Goal: Entertainment & Leisure: Browse casually

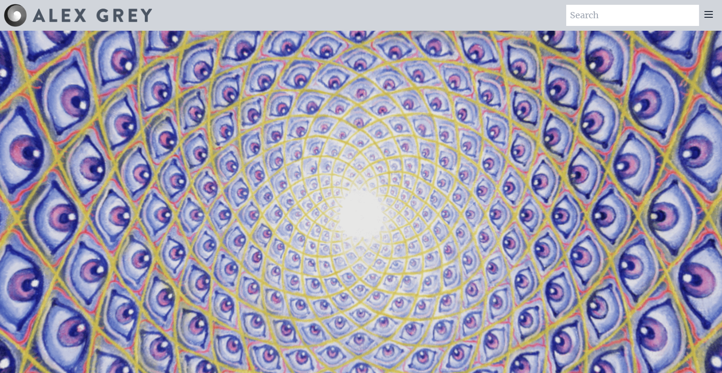
click at [712, 13] on icon at bounding box center [709, 15] width 12 height 12
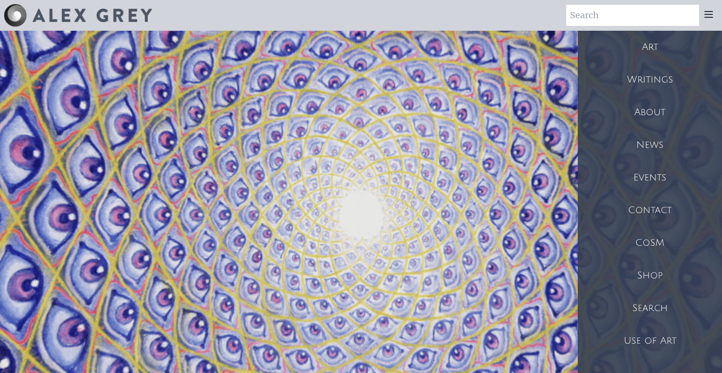
click at [657, 46] on div "Art" at bounding box center [650, 47] width 144 height 33
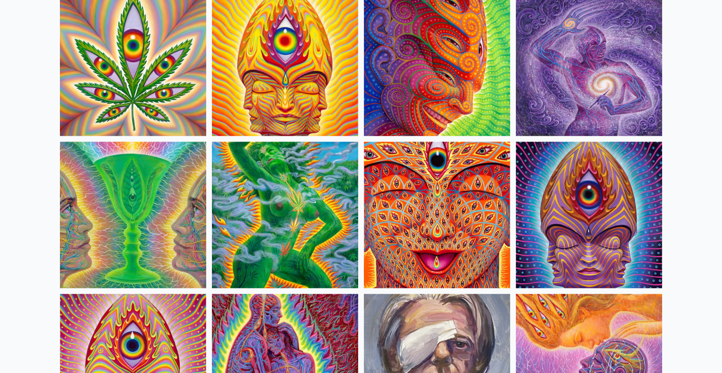
scroll to position [1803, 0]
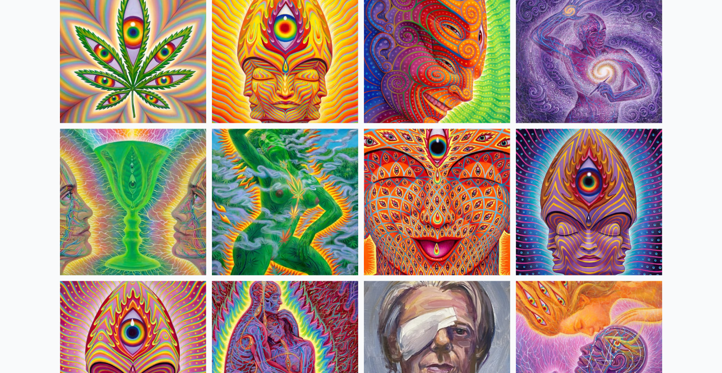
click at [469, 240] on img at bounding box center [437, 202] width 146 height 146
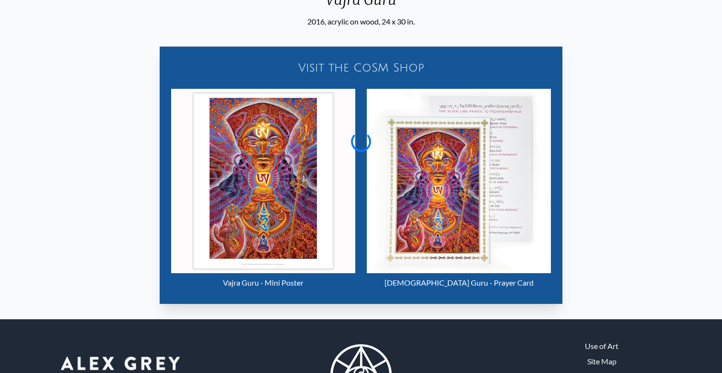
scroll to position [111, 0]
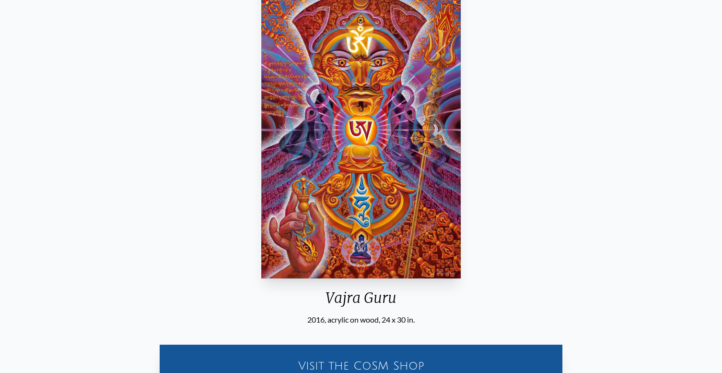
click at [268, 206] on img "11 / 15" at bounding box center [361, 129] width 200 height 298
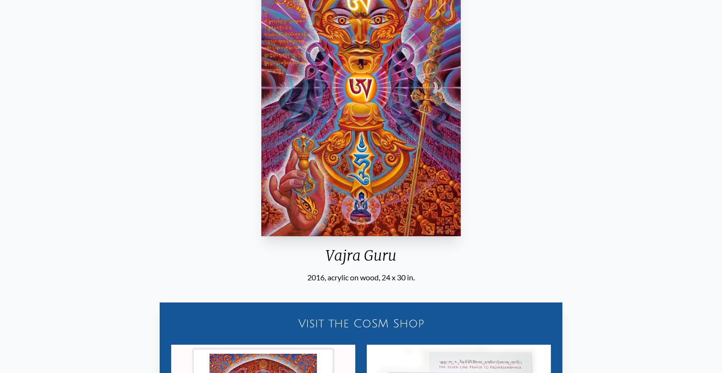
scroll to position [157, 0]
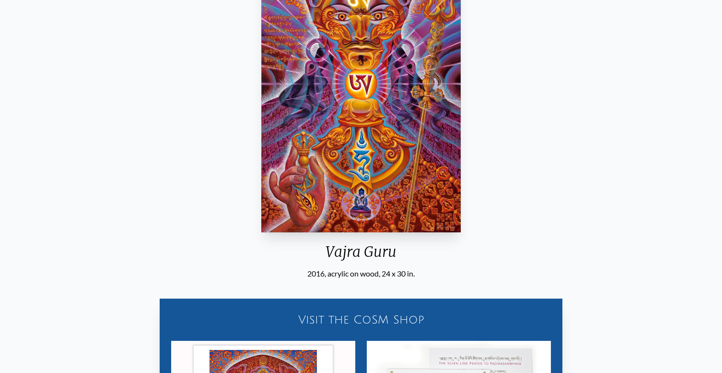
scroll to position [321, 0]
